Goal: Task Accomplishment & Management: Complete application form

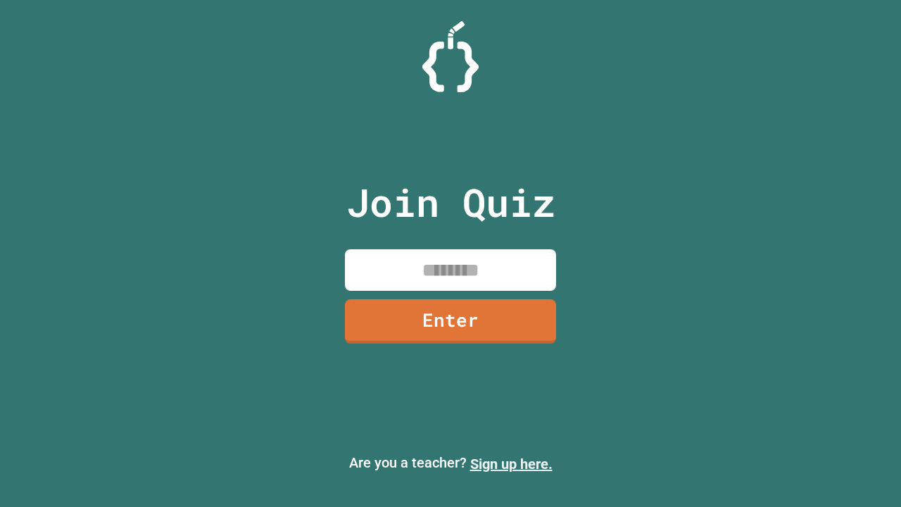
click at [511, 464] on link "Sign up here." at bounding box center [511, 463] width 82 height 17
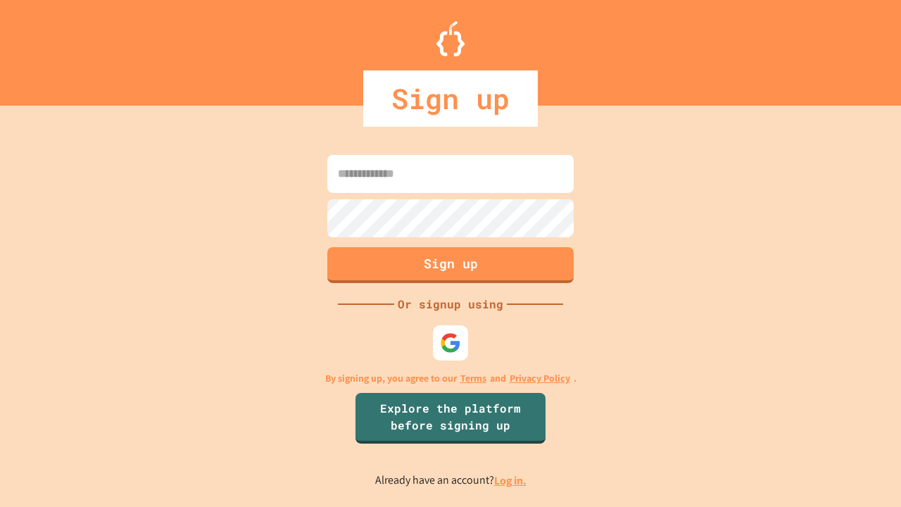
click at [511, 480] on link "Log in." at bounding box center [510, 480] width 32 height 15
